Goal: Task Accomplishment & Management: Manage account settings

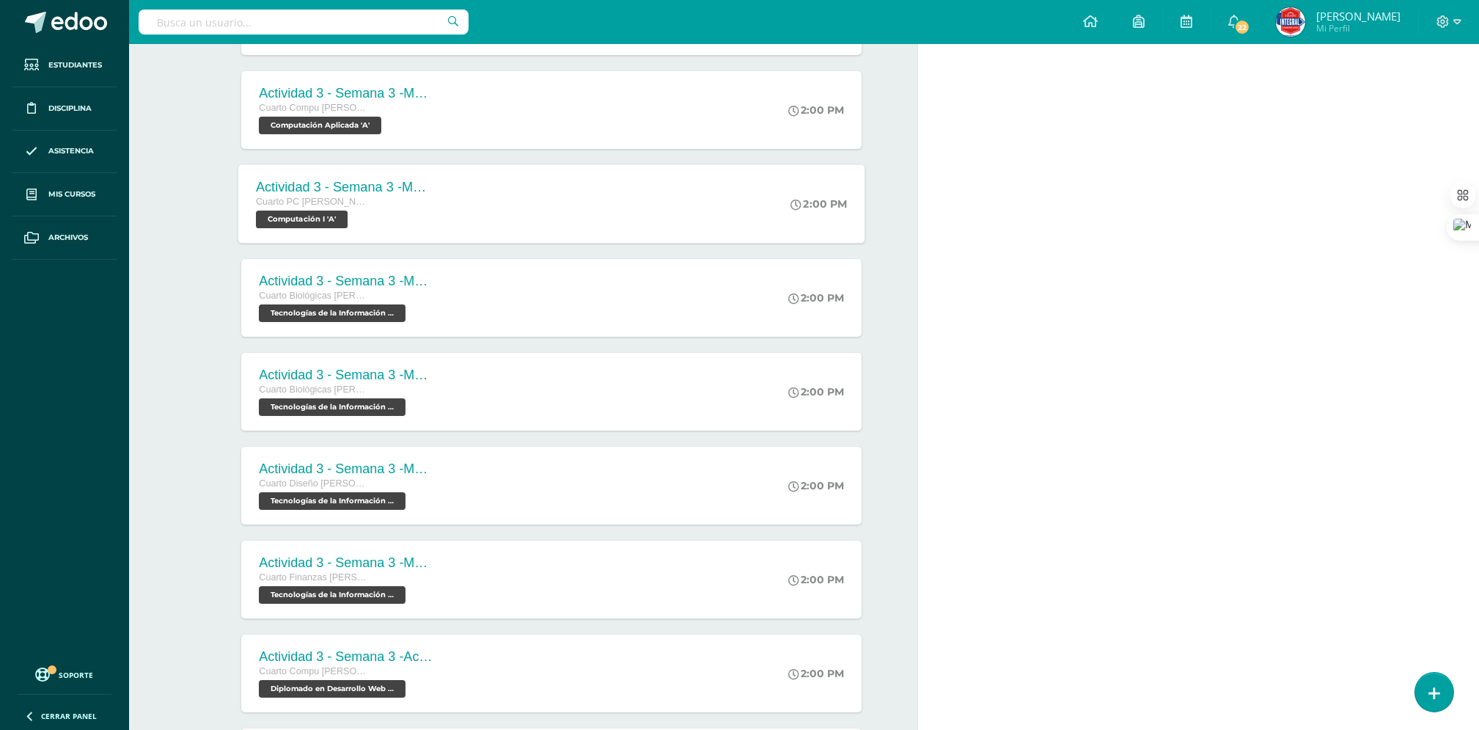
scroll to position [1116, 0]
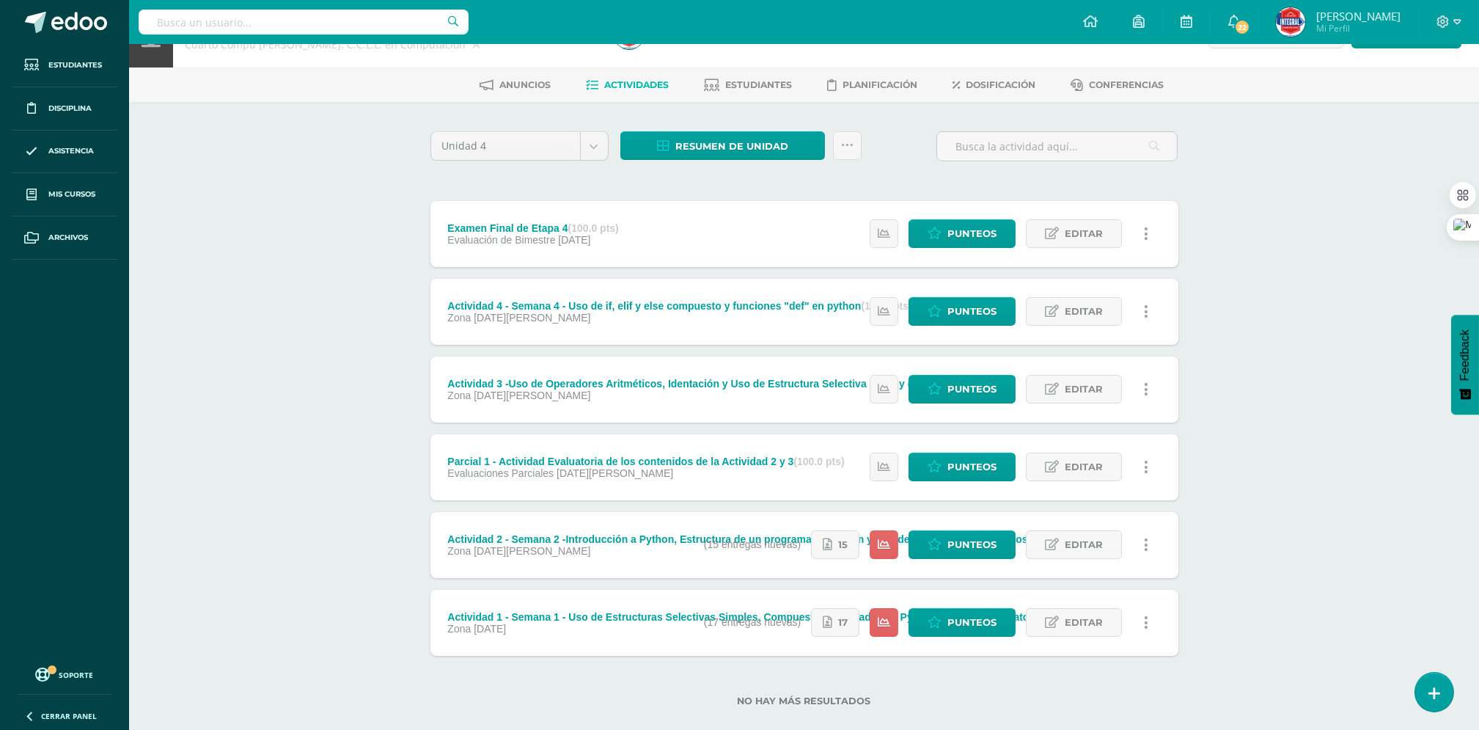
scroll to position [67, 0]
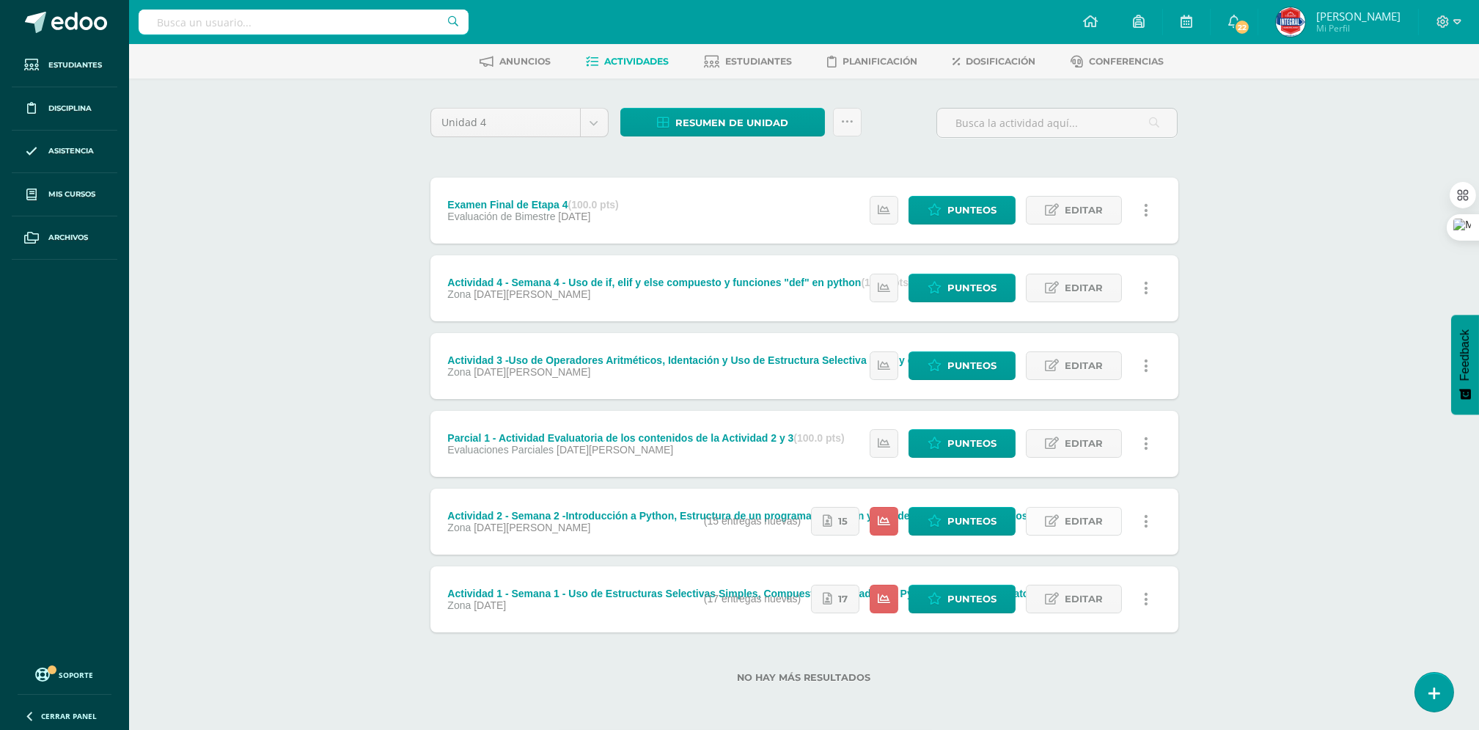
click at [1086, 527] on span "Editar" at bounding box center [1084, 520] width 38 height 27
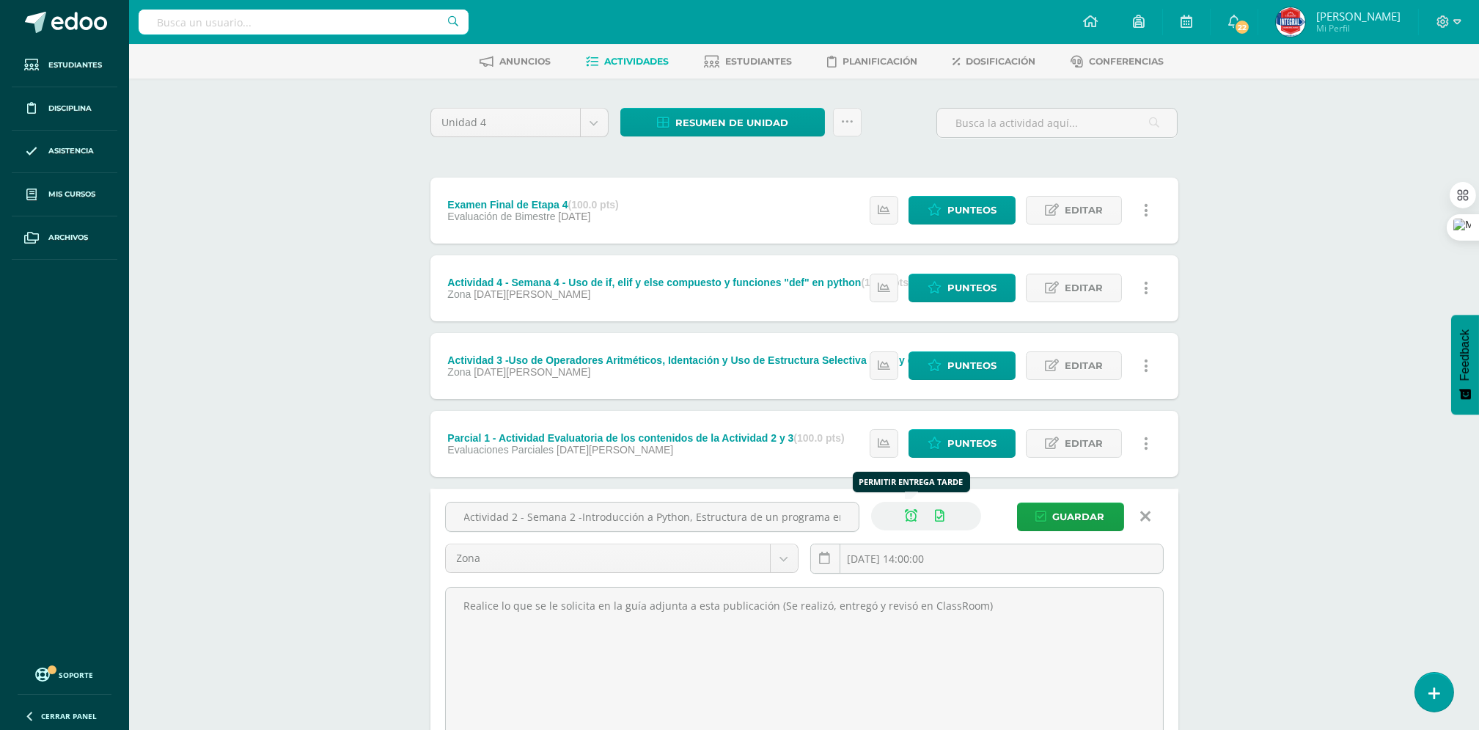
click at [907, 518] on icon at bounding box center [912, 516] width 12 height 12
click at [1098, 518] on span "Guardar" at bounding box center [1079, 516] width 52 height 27
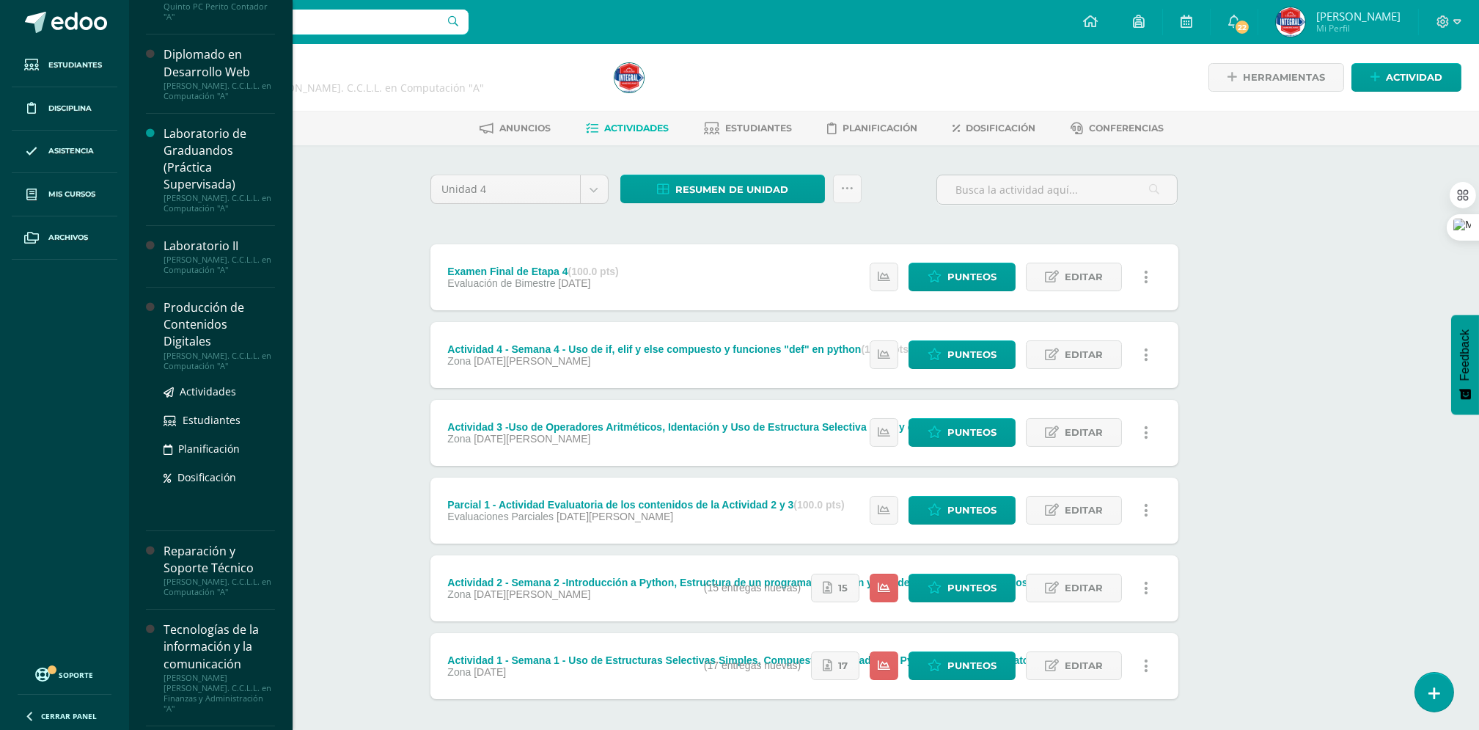
scroll to position [877, 0]
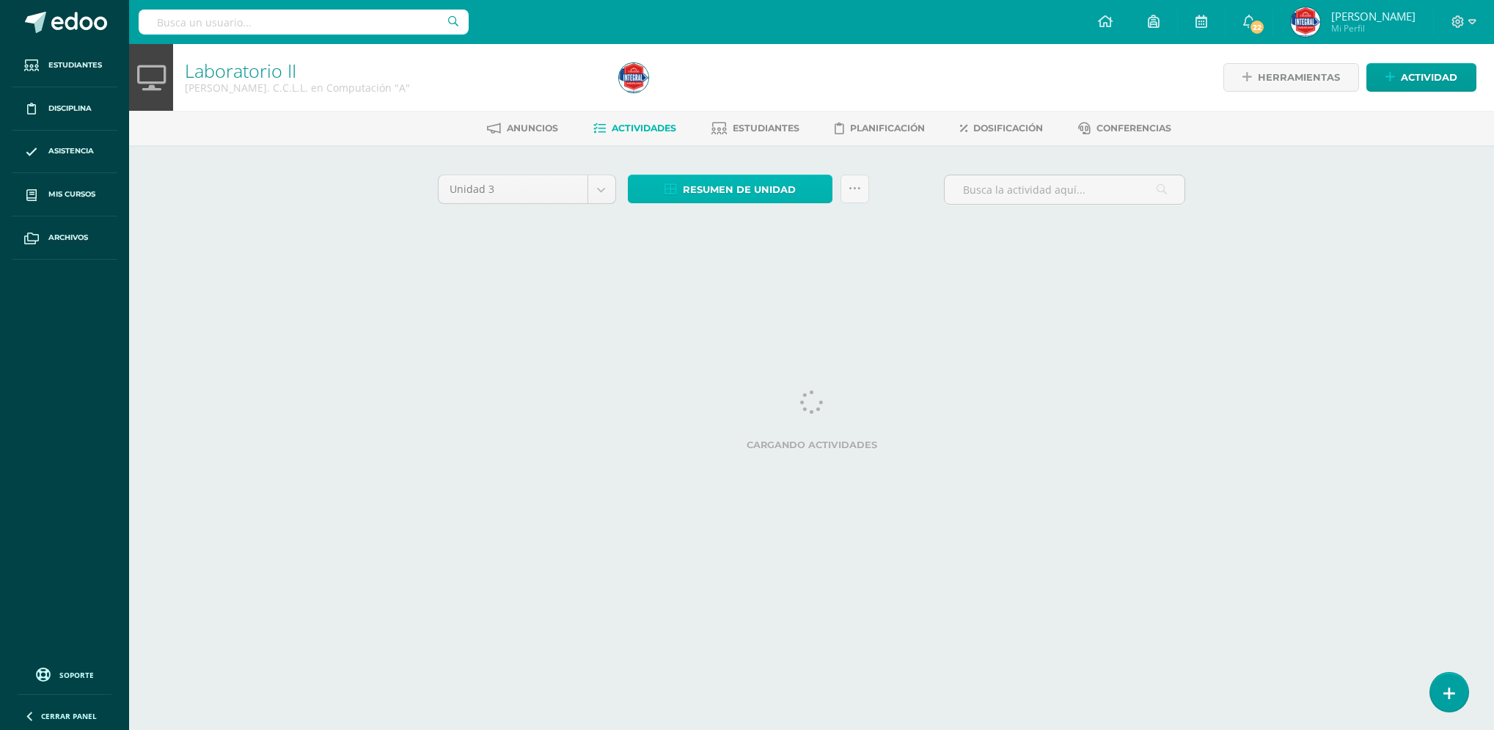
click at [733, 201] on span "Resumen de unidad" at bounding box center [739, 189] width 113 height 27
click at [733, 191] on span "Resumen de unidad" at bounding box center [739, 189] width 113 height 27
click at [733, 188] on span "Resumen de unidad" at bounding box center [739, 189] width 113 height 27
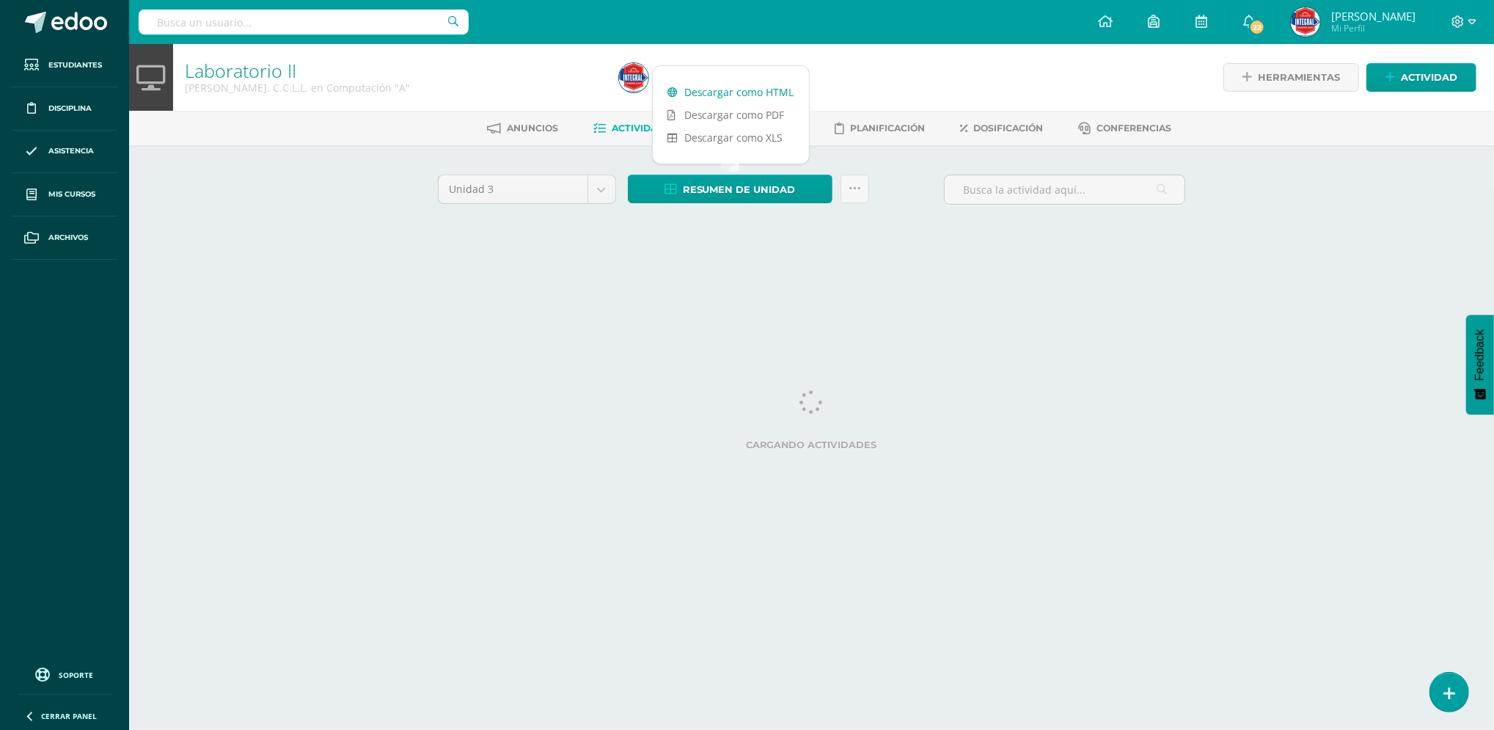
click at [719, 93] on link "Descargar como HTML" at bounding box center [731, 92] width 156 height 23
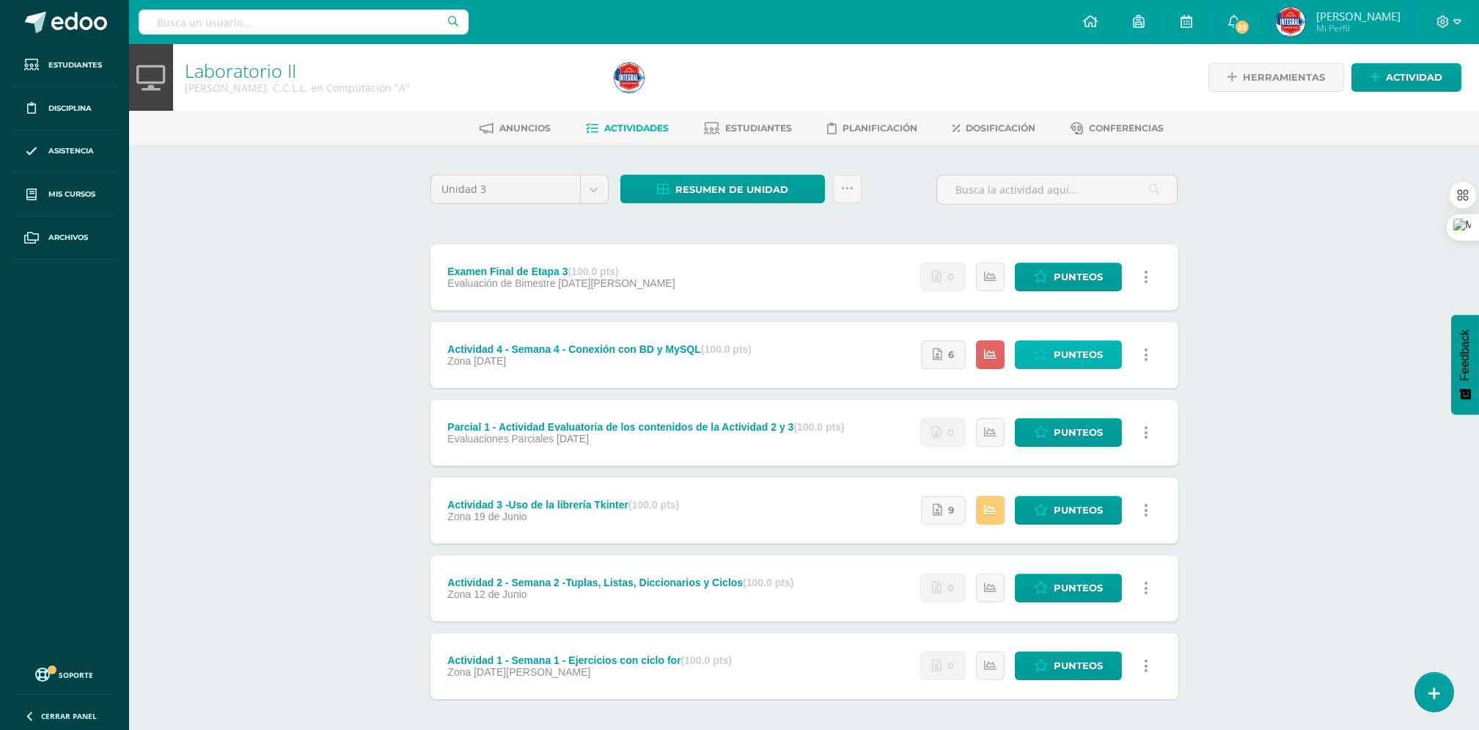
click at [1016, 341] on link "Punteos" at bounding box center [1068, 354] width 107 height 29
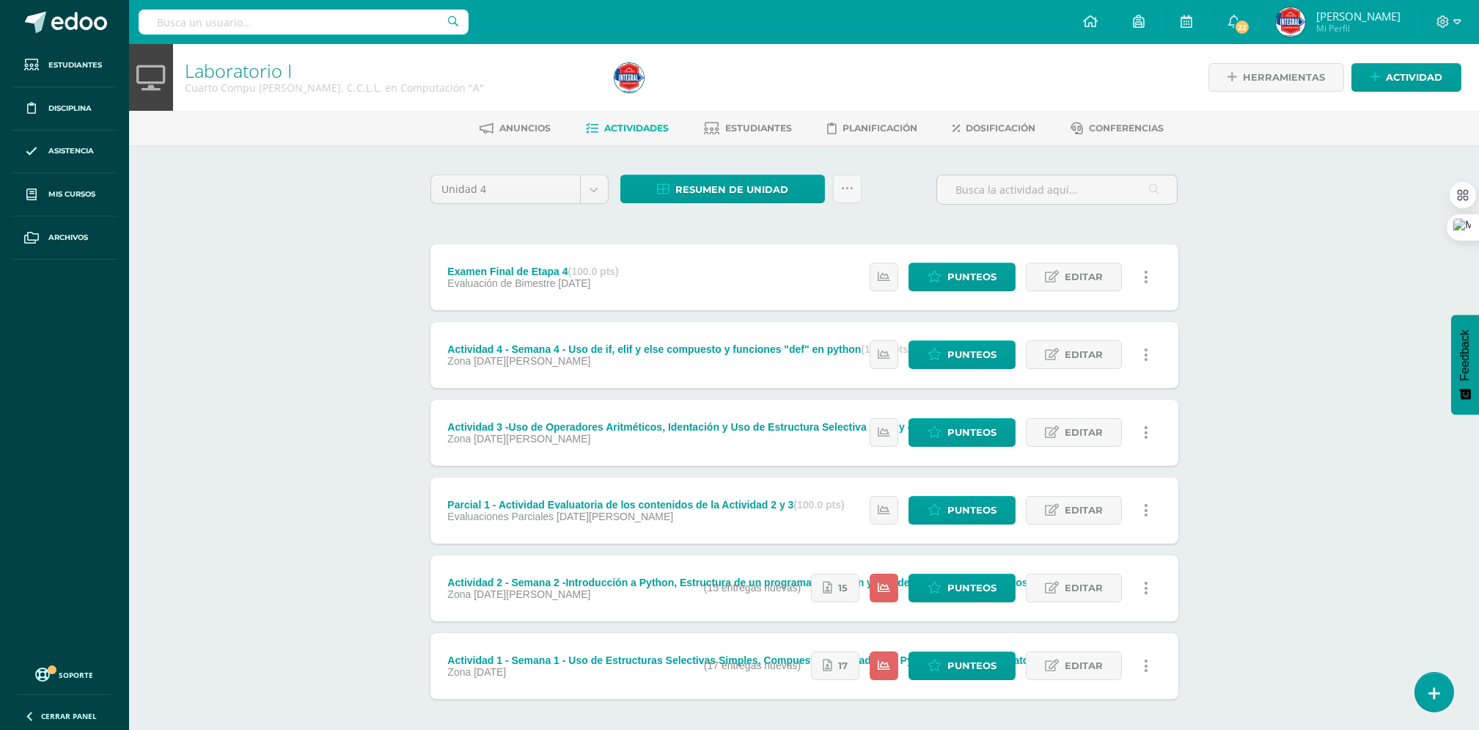
scroll to position [67, 0]
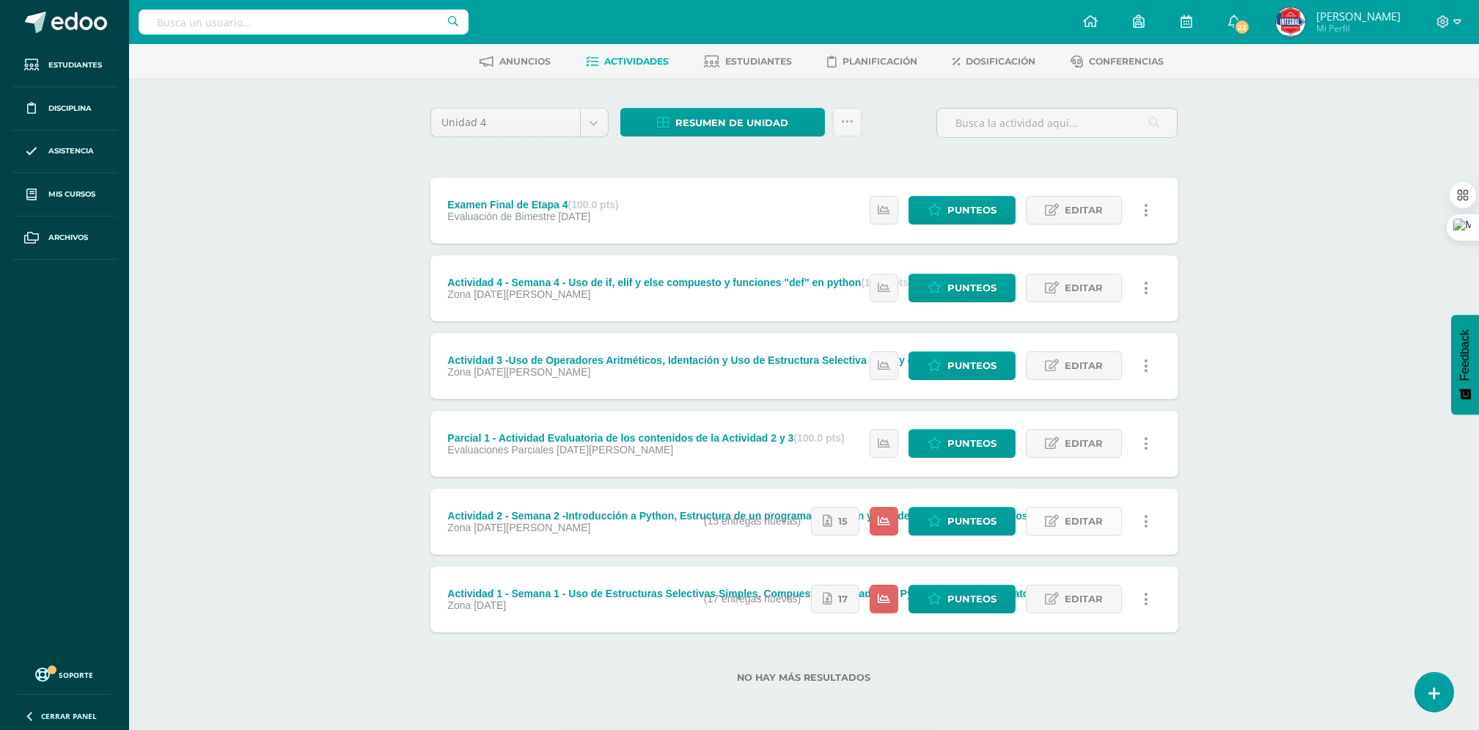
click at [1094, 525] on span "Editar" at bounding box center [1084, 520] width 38 height 27
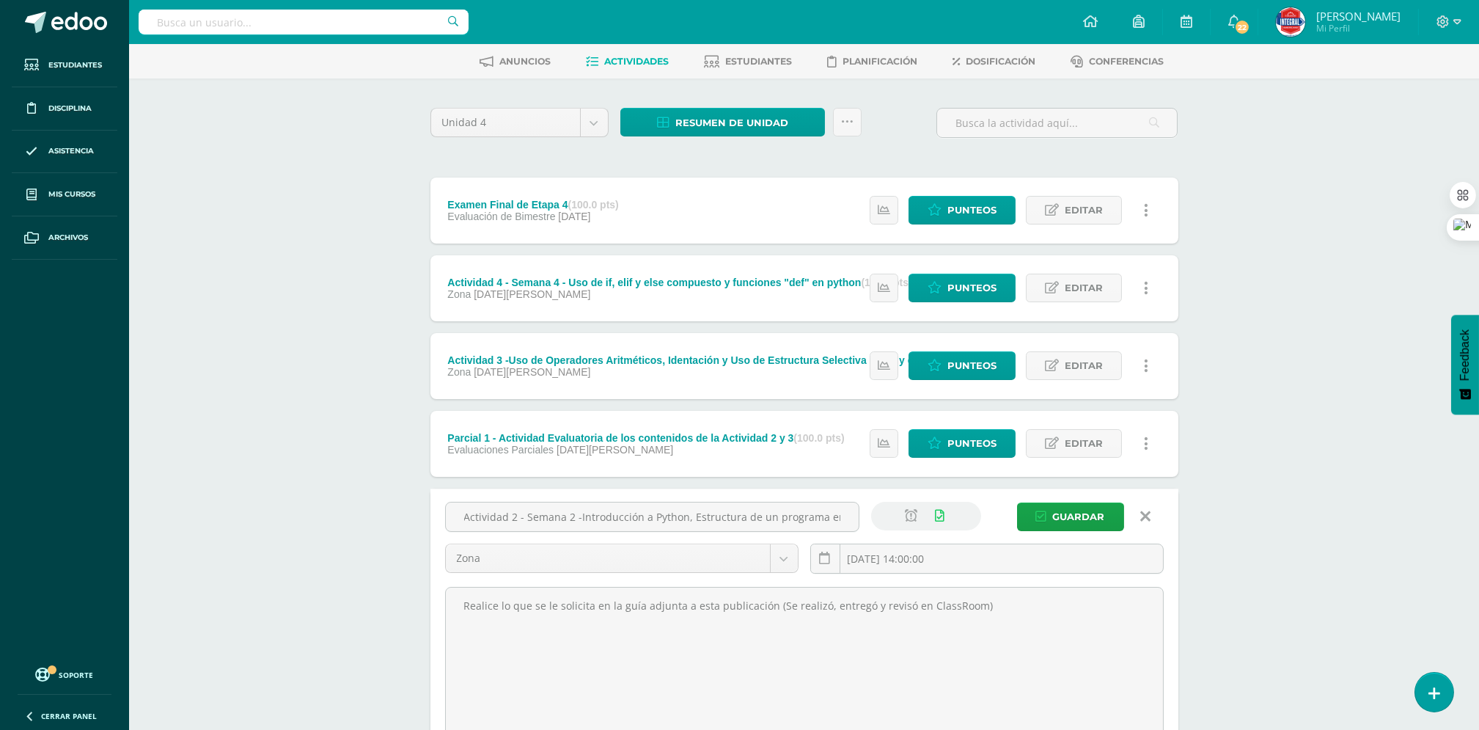
click at [1152, 524] on link at bounding box center [1145, 516] width 37 height 28
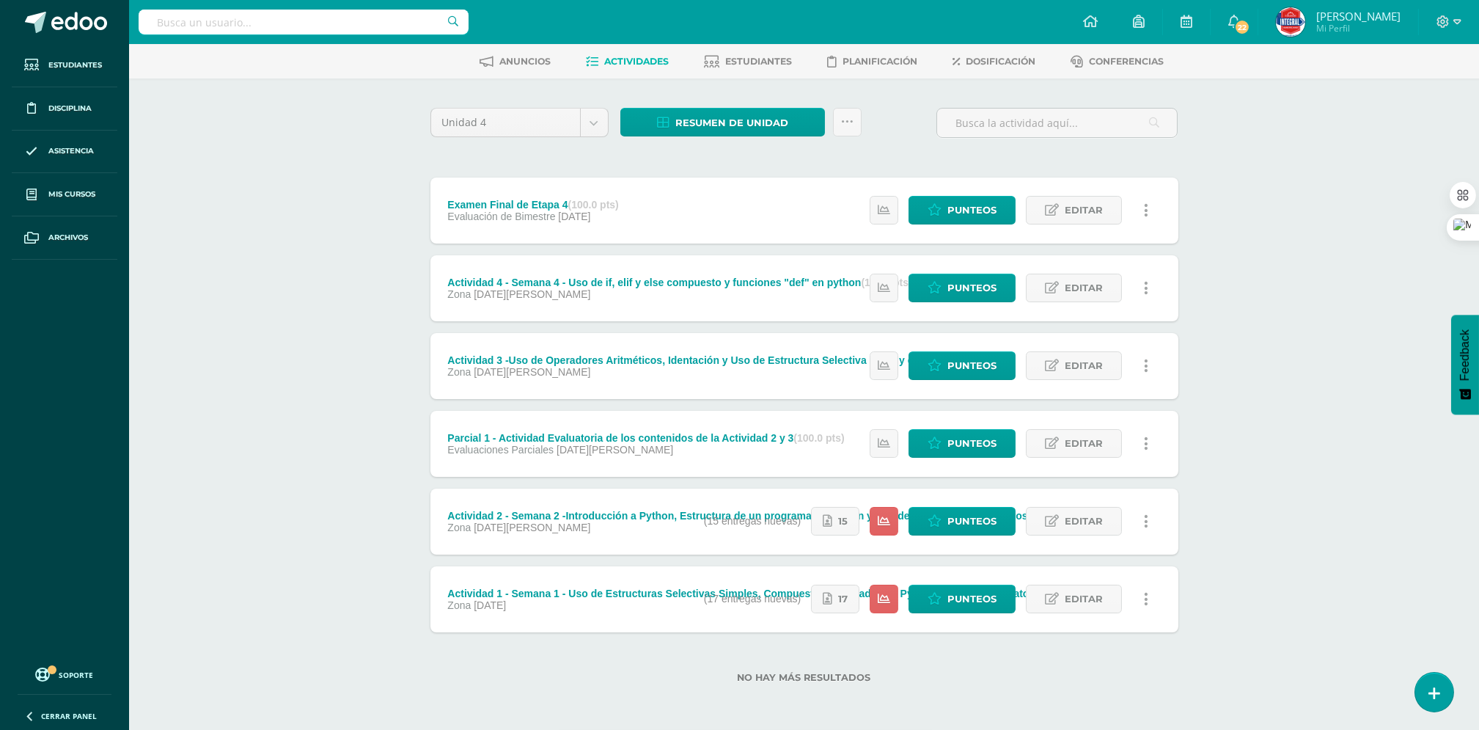
scroll to position [0, 0]
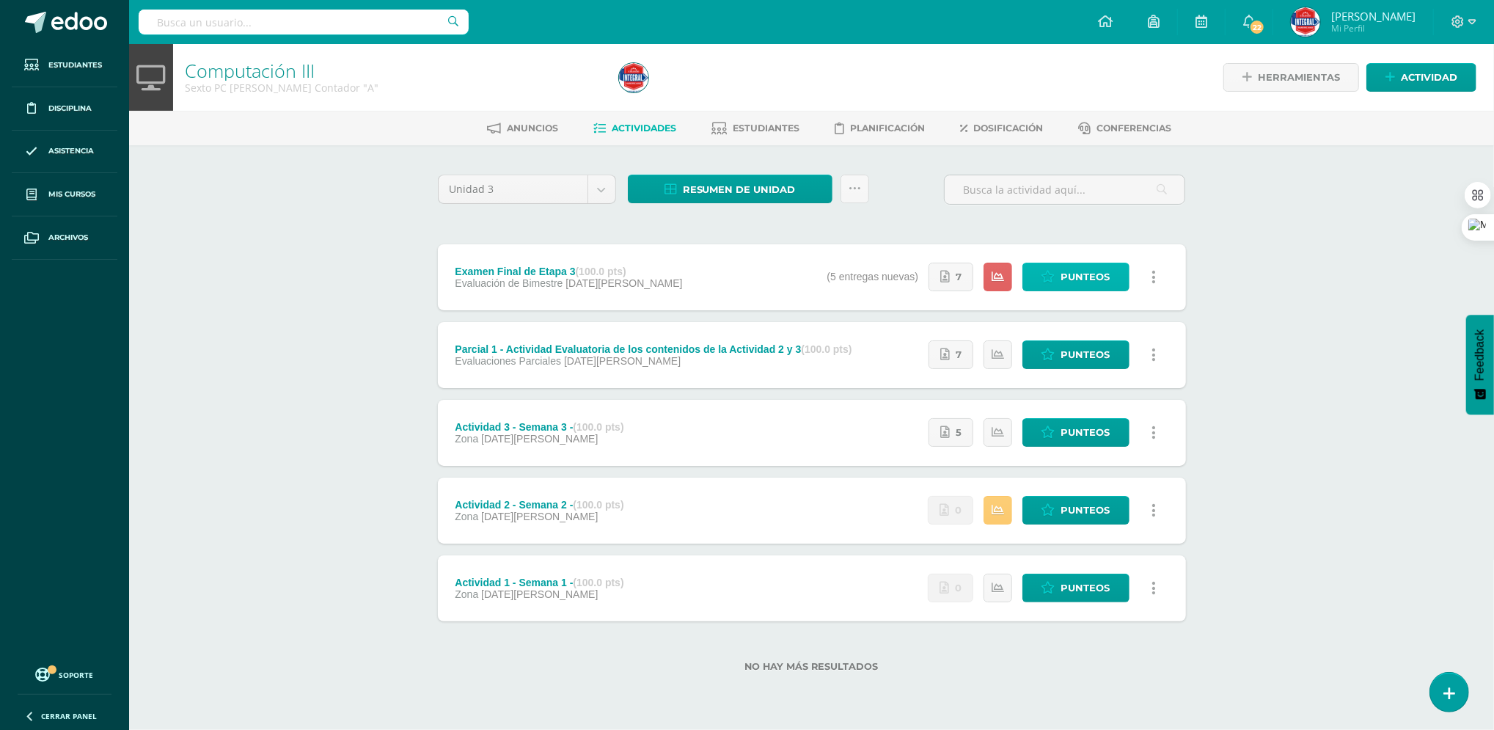
drag, startPoint x: 956, startPoint y: 282, endPoint x: 1051, endPoint y: 267, distance: 95.7
drag, startPoint x: 1051, startPoint y: 267, endPoint x: 947, endPoint y: 281, distance: 105.1
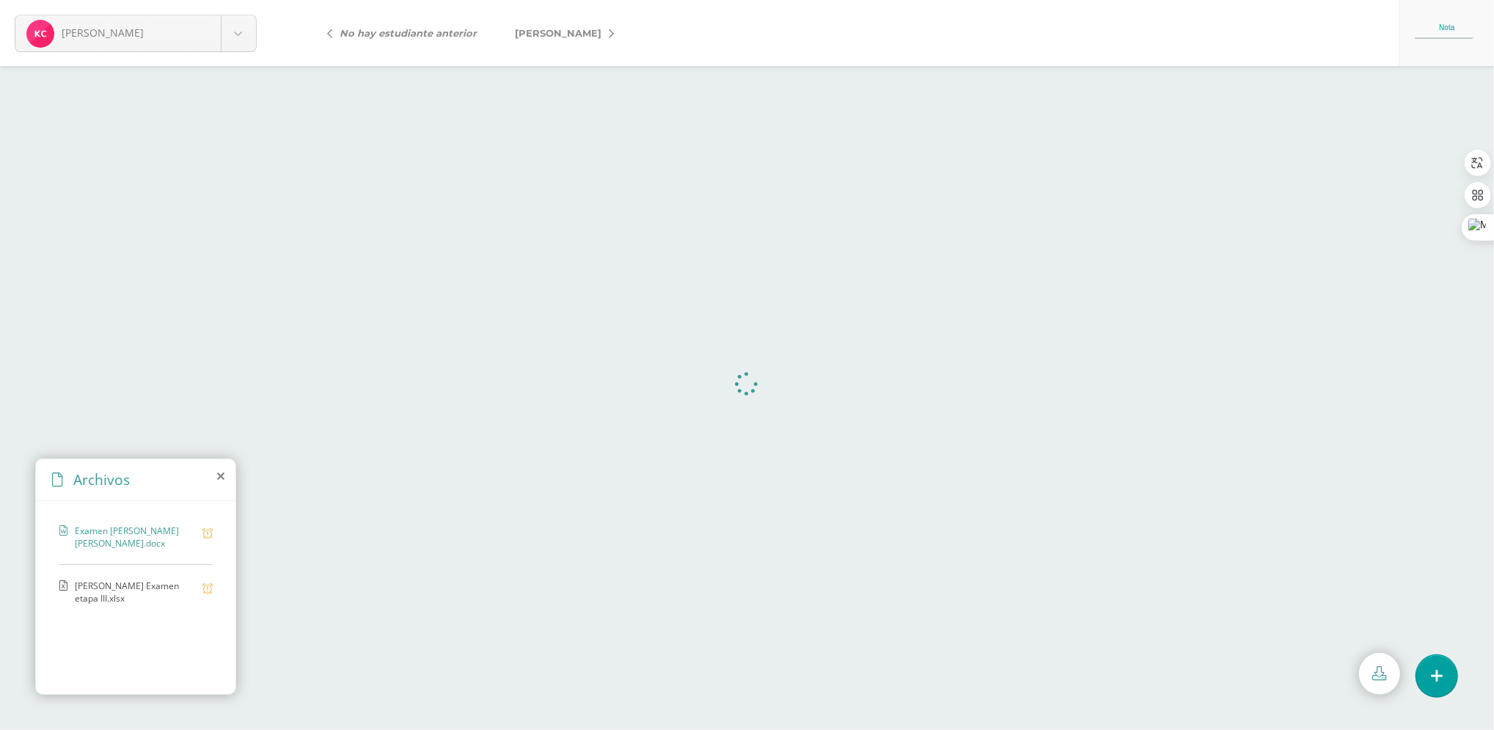
click at [80, 593] on span "Kimberly Examen etapa III.xlsx" at bounding box center [135, 591] width 120 height 25
click at [1374, 667] on icon at bounding box center [1380, 673] width 14 height 14
click at [587, 29] on link "[PERSON_NAME]" at bounding box center [561, 32] width 130 height 35
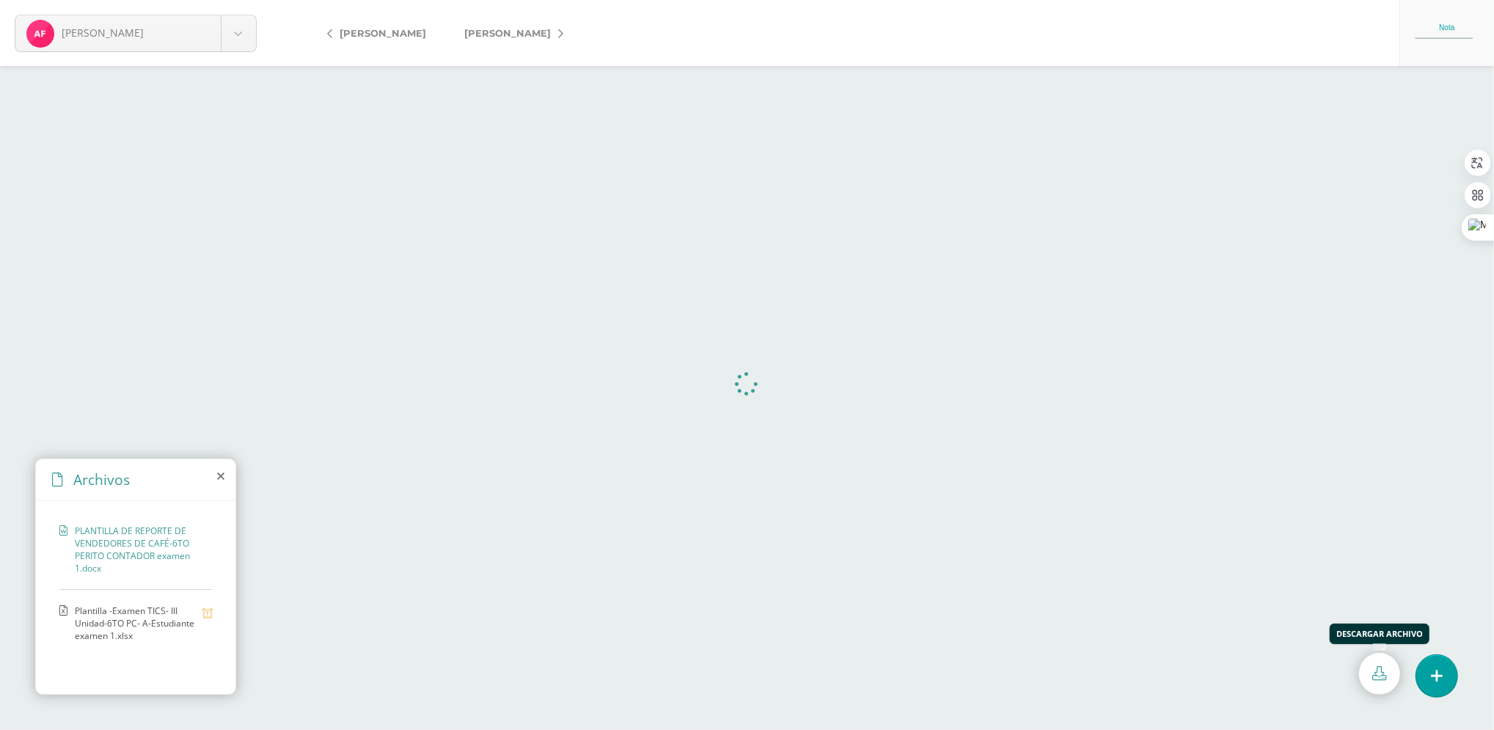
click at [1371, 673] on link at bounding box center [1379, 674] width 41 height 42
click at [81, 623] on span "Plantilla -Examen TICS- III Unidad-6TO PC- A-Estudiante examen 1.xlsx" at bounding box center [135, 622] width 120 height 37
click at [1375, 664] on link at bounding box center [1379, 674] width 41 height 42
click at [558, 30] on icon at bounding box center [560, 34] width 5 height 10
click at [1385, 666] on icon at bounding box center [1380, 673] width 14 height 14
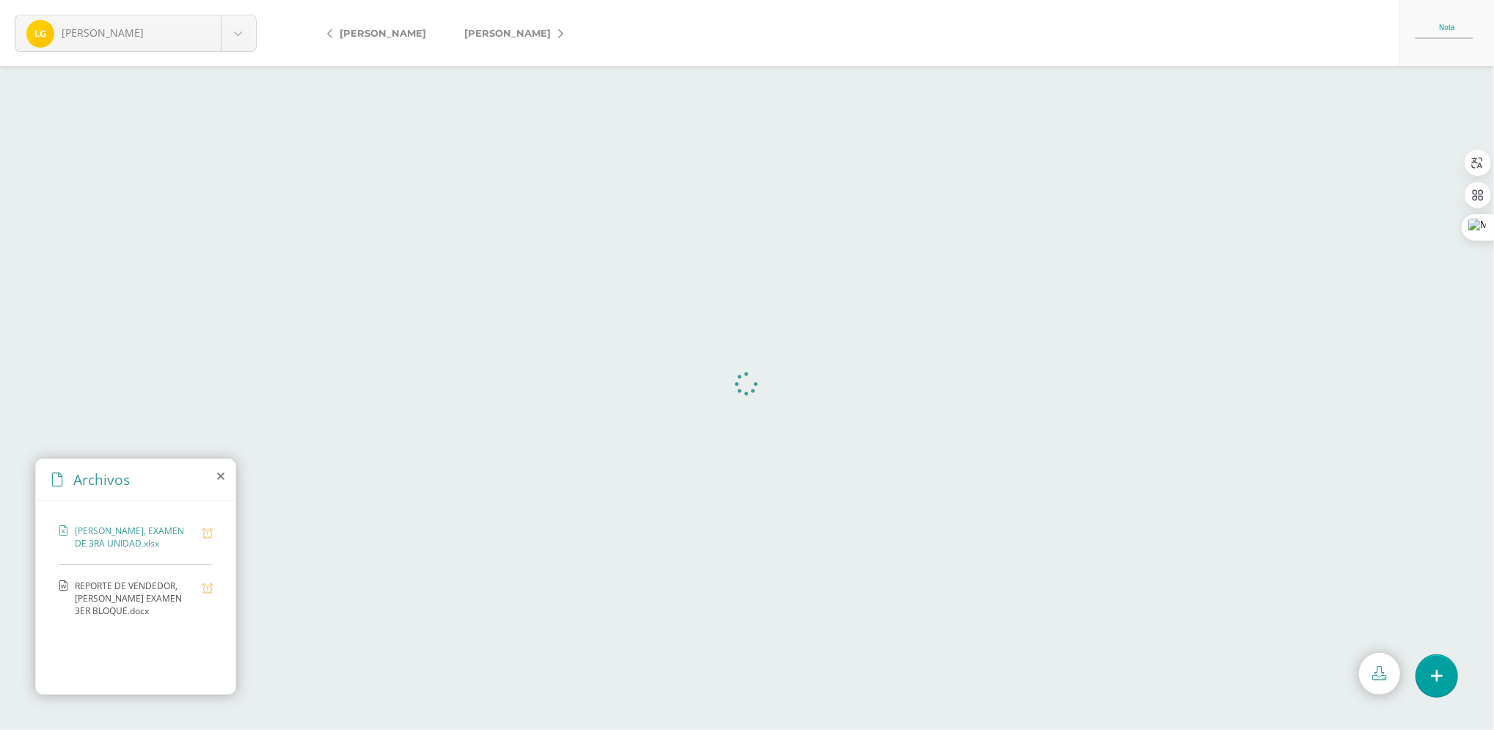
click at [142, 586] on span "REPORTE DE VENDEDOR, [PERSON_NAME] EXAMEN 3ER BLOQUE.docx" at bounding box center [135, 597] width 120 height 37
click at [1381, 677] on icon at bounding box center [1380, 673] width 14 height 14
click at [558, 30] on icon at bounding box center [560, 34] width 5 height 10
click at [127, 588] on span "Examen TICS- III Unidad-6TO PC-MELANY.xlsx" at bounding box center [135, 591] width 120 height 25
click at [1386, 677] on icon at bounding box center [1380, 673] width 14 height 14
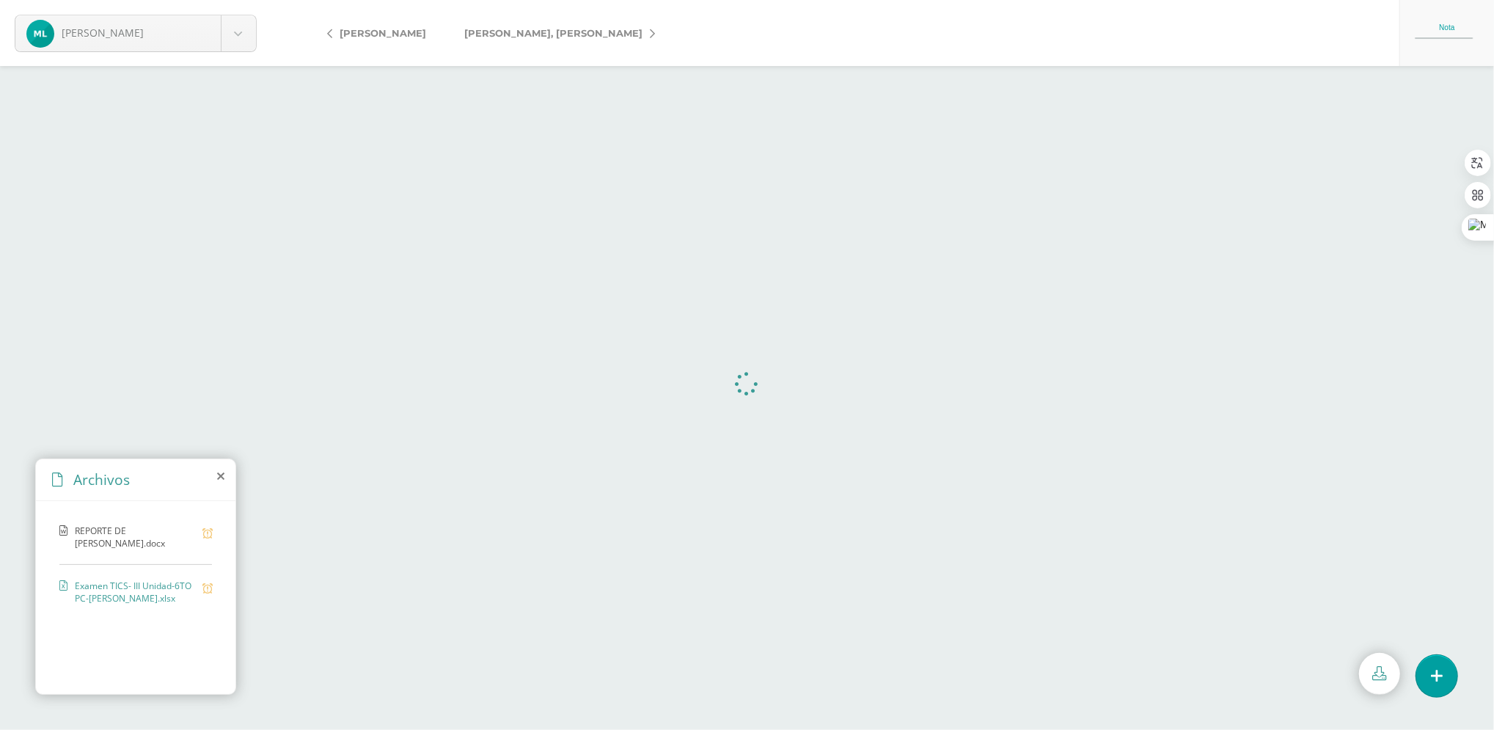
click at [125, 532] on span "REPORTE DE VENDEDOR MELANY.docx" at bounding box center [135, 536] width 120 height 25
click at [1371, 682] on link at bounding box center [1379, 674] width 41 height 42
click at [227, 0] on body "[PERSON_NAME] [GEOGRAPHIC_DATA][PERSON_NAME], [PERSON_NAME], [PERSON_NAME], [PE…" at bounding box center [747, 0] width 1494 height 0
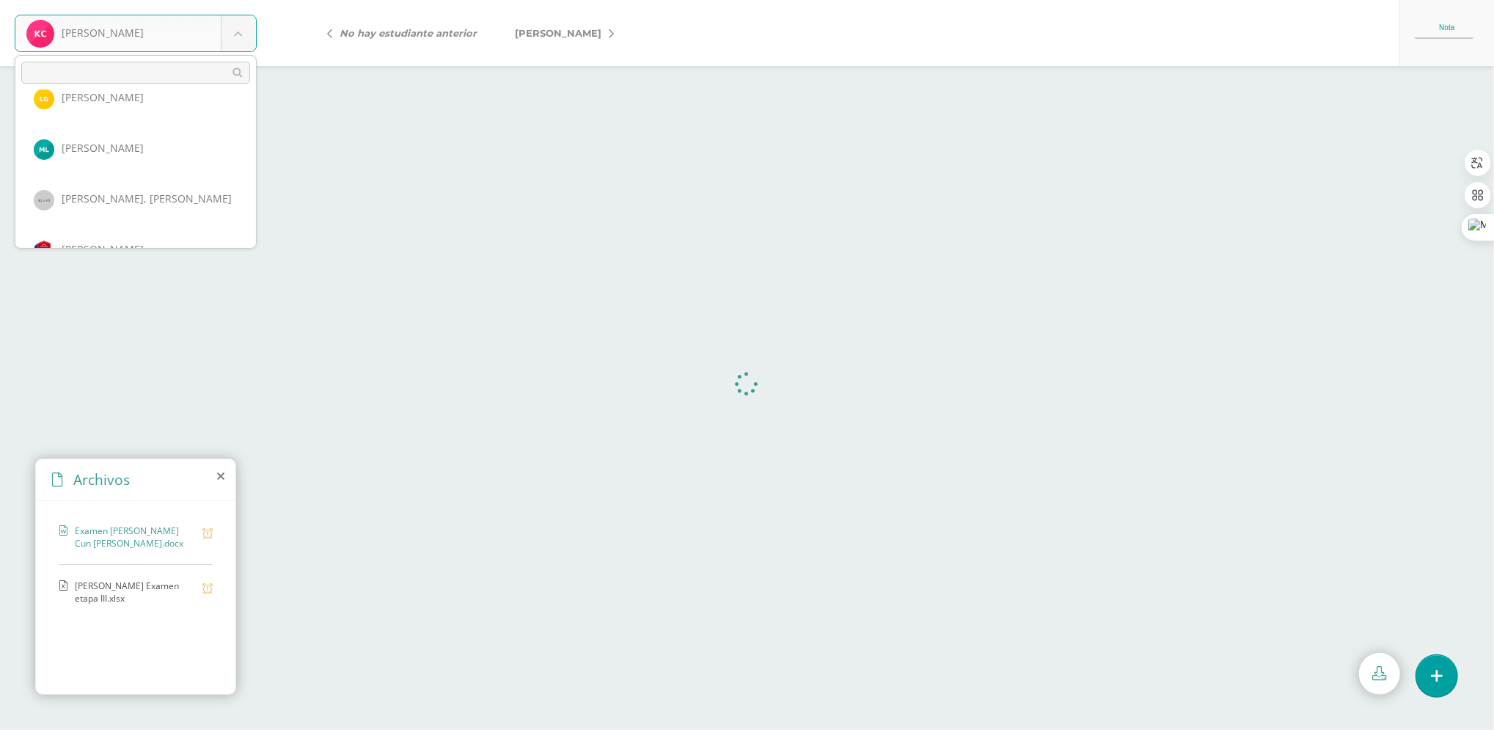
scroll to position [156, 0]
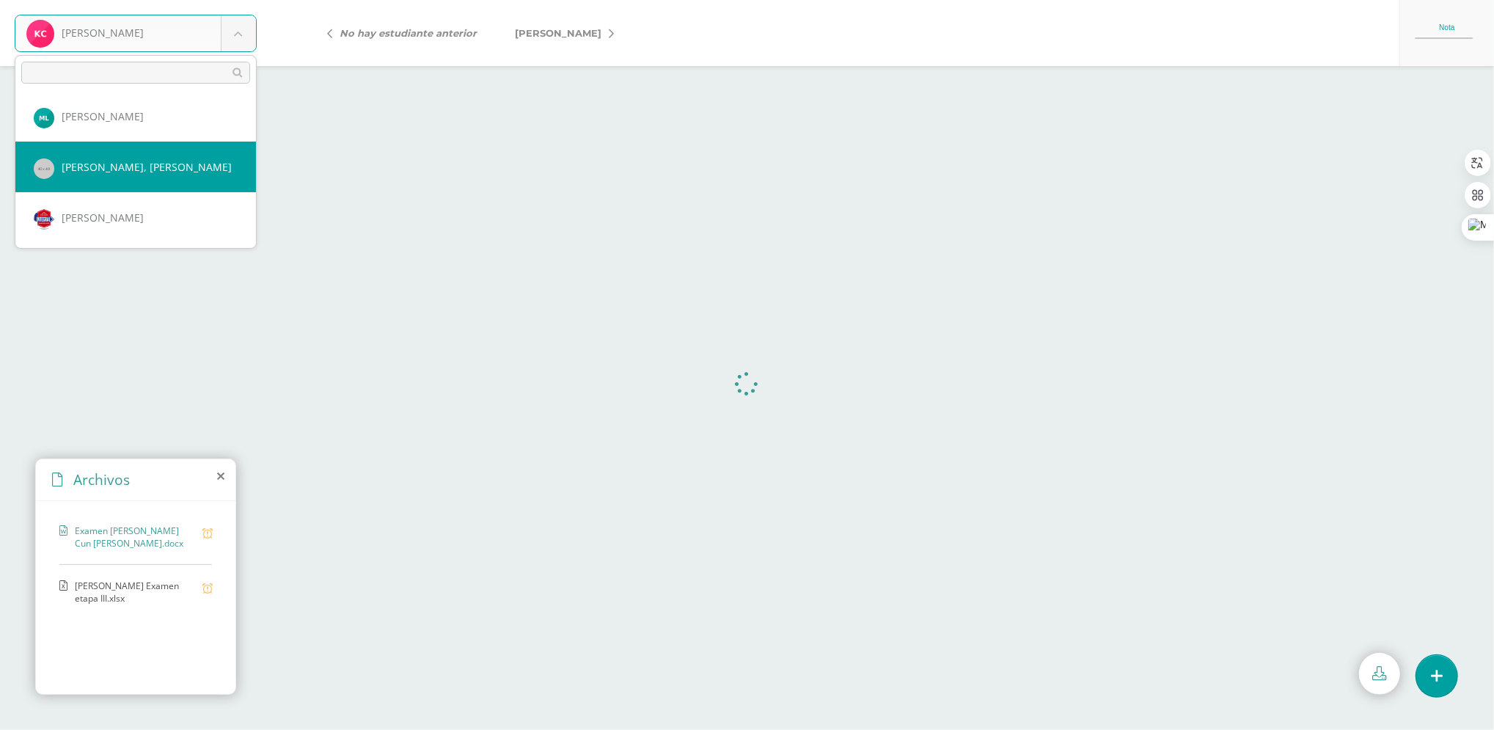
select select "1234"
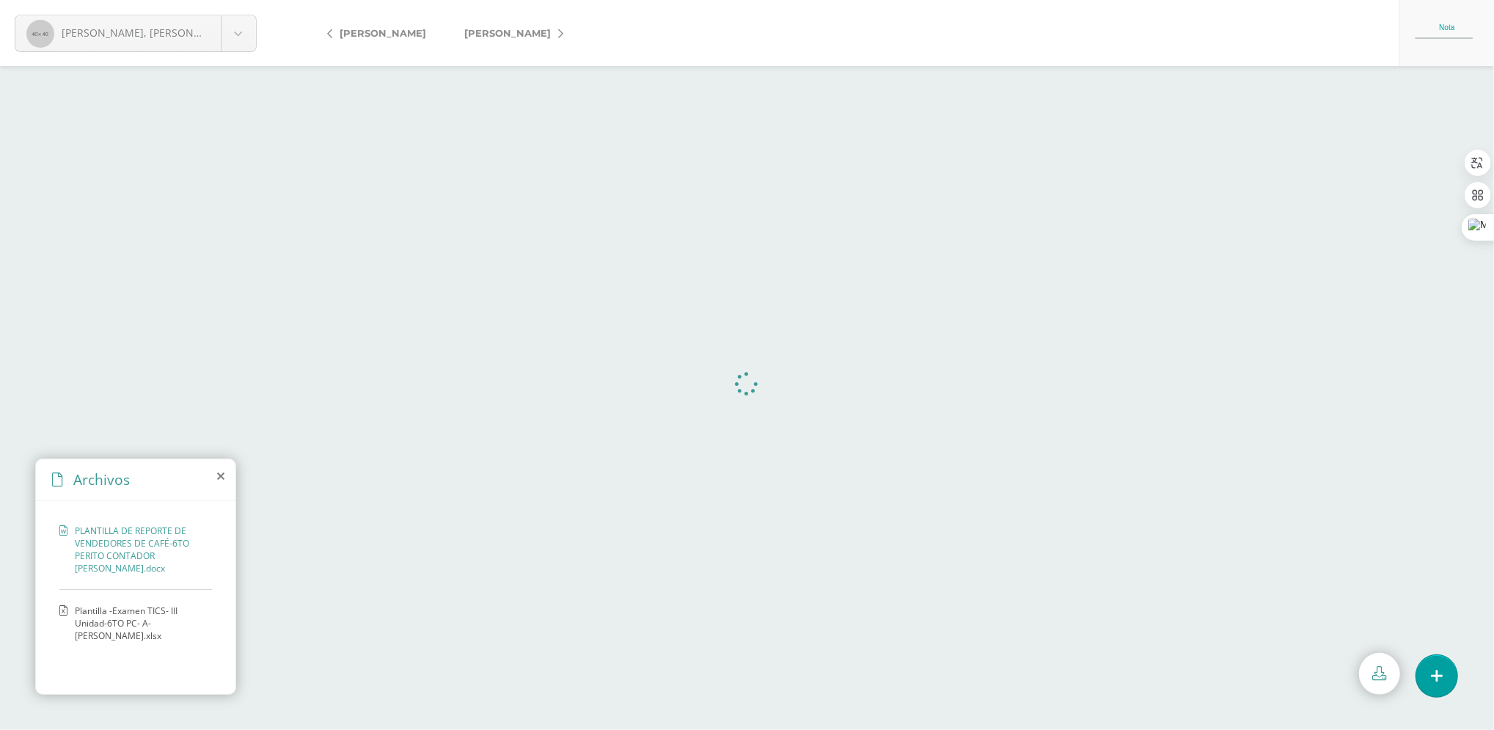
click at [116, 625] on span "Plantilla -Examen TICS- III Unidad-6TO PC- A-[PERSON_NAME].xlsx" at bounding box center [140, 622] width 130 height 37
click at [1369, 683] on link at bounding box center [1379, 674] width 41 height 42
click at [125, 620] on span "Plantilla -Examen TICS- III Unidad-6TO PC- A-[PERSON_NAME].xlsx" at bounding box center [140, 622] width 130 height 37
click at [1377, 671] on icon at bounding box center [1380, 673] width 14 height 14
click at [112, 556] on span "PLANTILLA DE REPORTE DE VENDEDORES DE CAFÉ-6TO PERITO CONTADOR [PERSON_NAME].do…" at bounding box center [140, 549] width 130 height 50
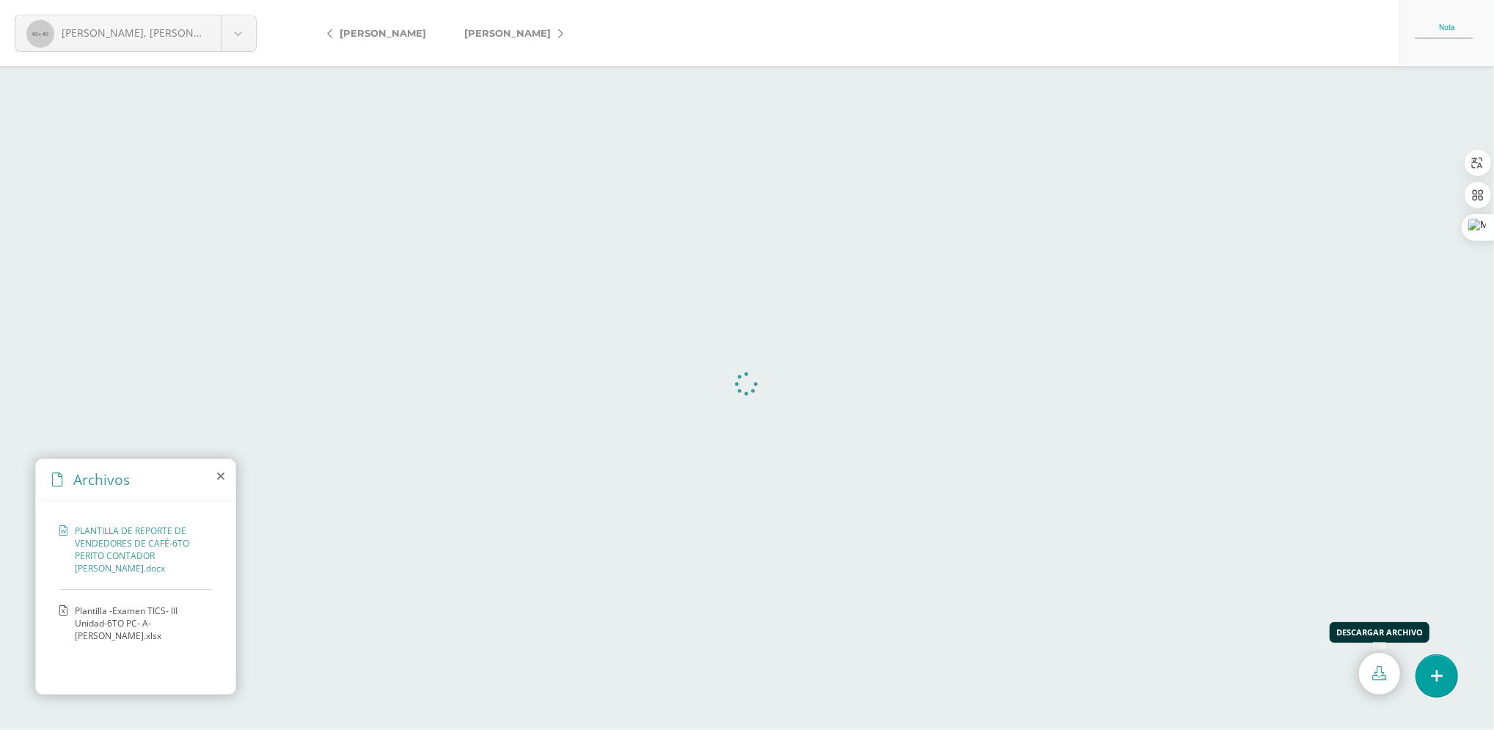
click at [1382, 679] on icon at bounding box center [1380, 673] width 14 height 14
